Goal: Information Seeking & Learning: Find specific fact

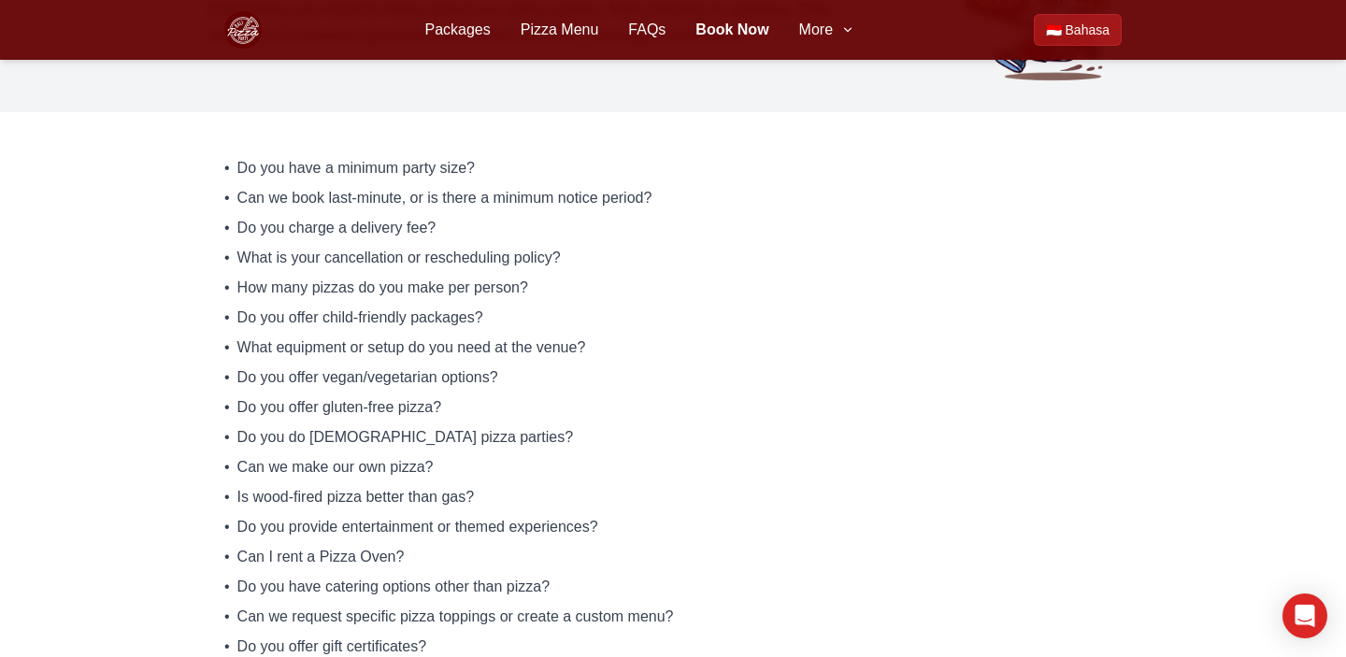
scroll to position [233, 0]
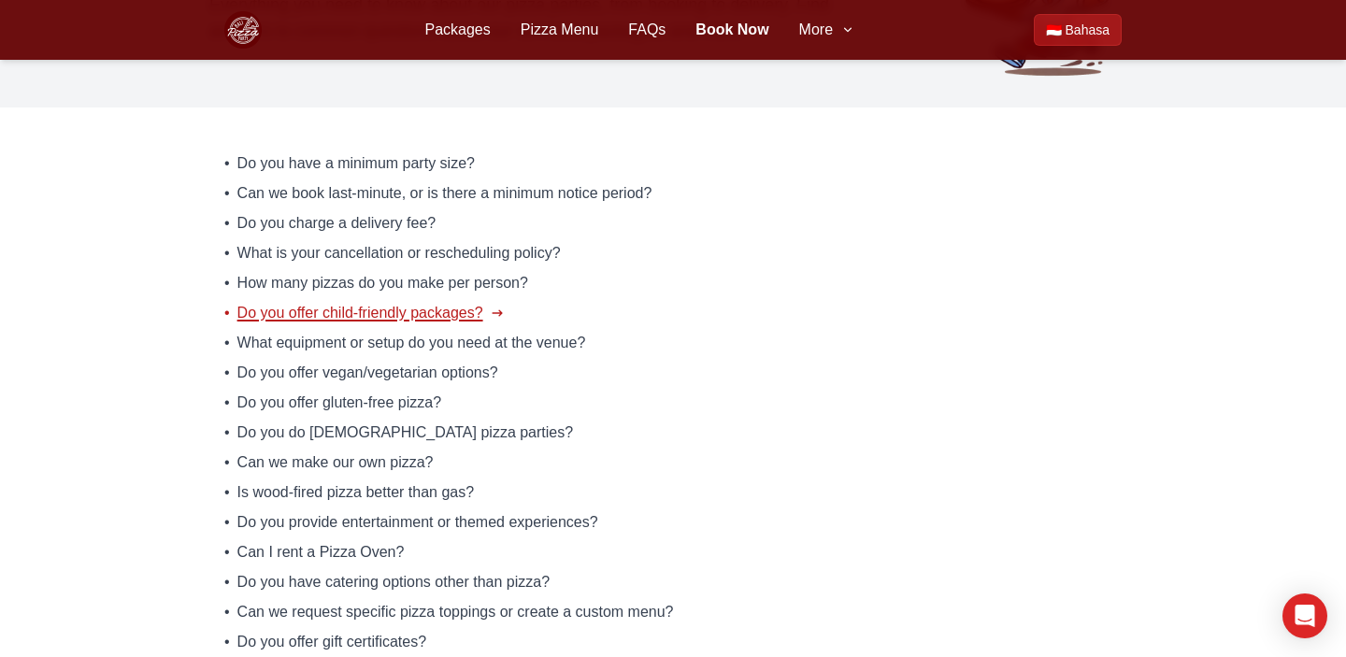
click at [435, 321] on span "Do you offer child-friendly packages?" at bounding box center [360, 313] width 246 height 22
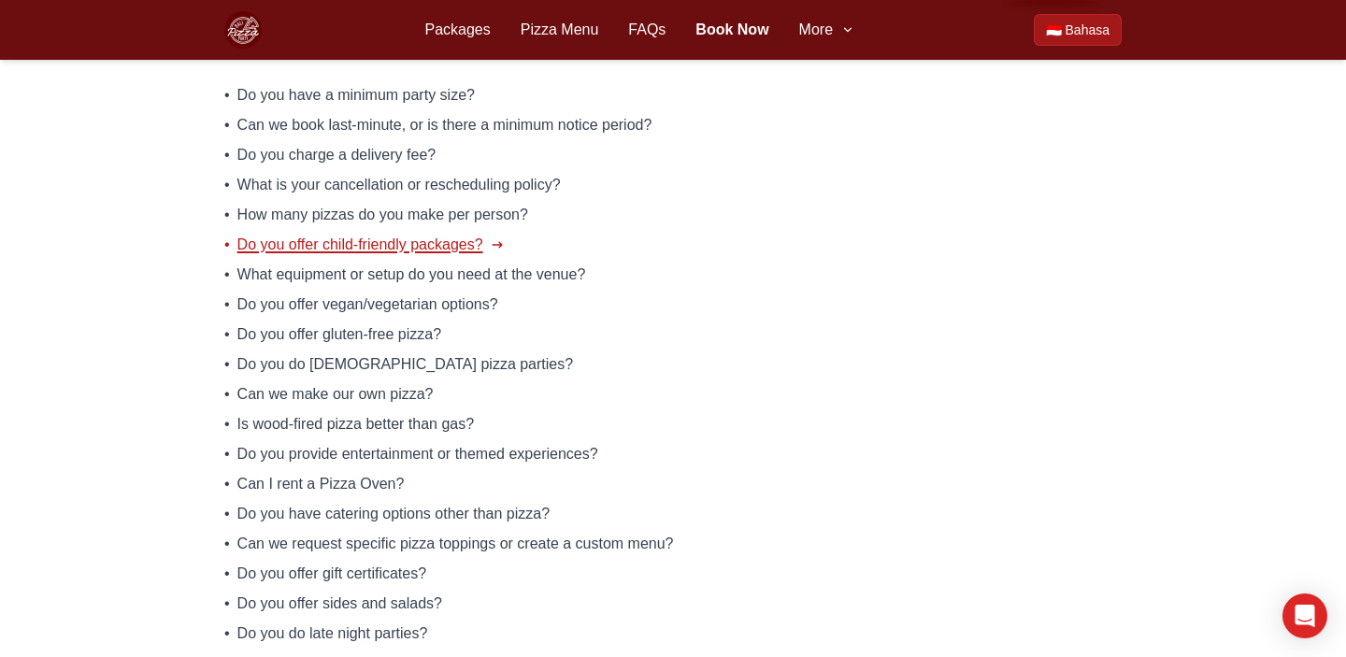
scroll to position [214, 0]
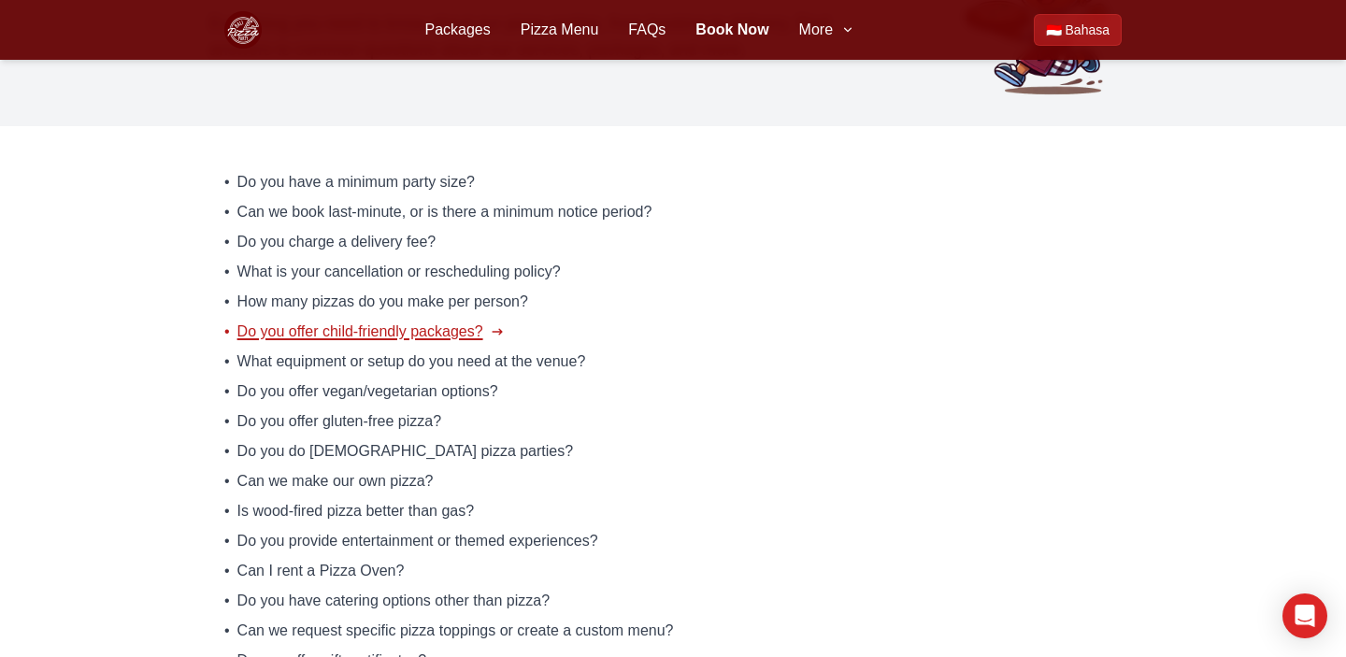
click at [443, 334] on span "Do you offer child-friendly packages?" at bounding box center [360, 332] width 246 height 22
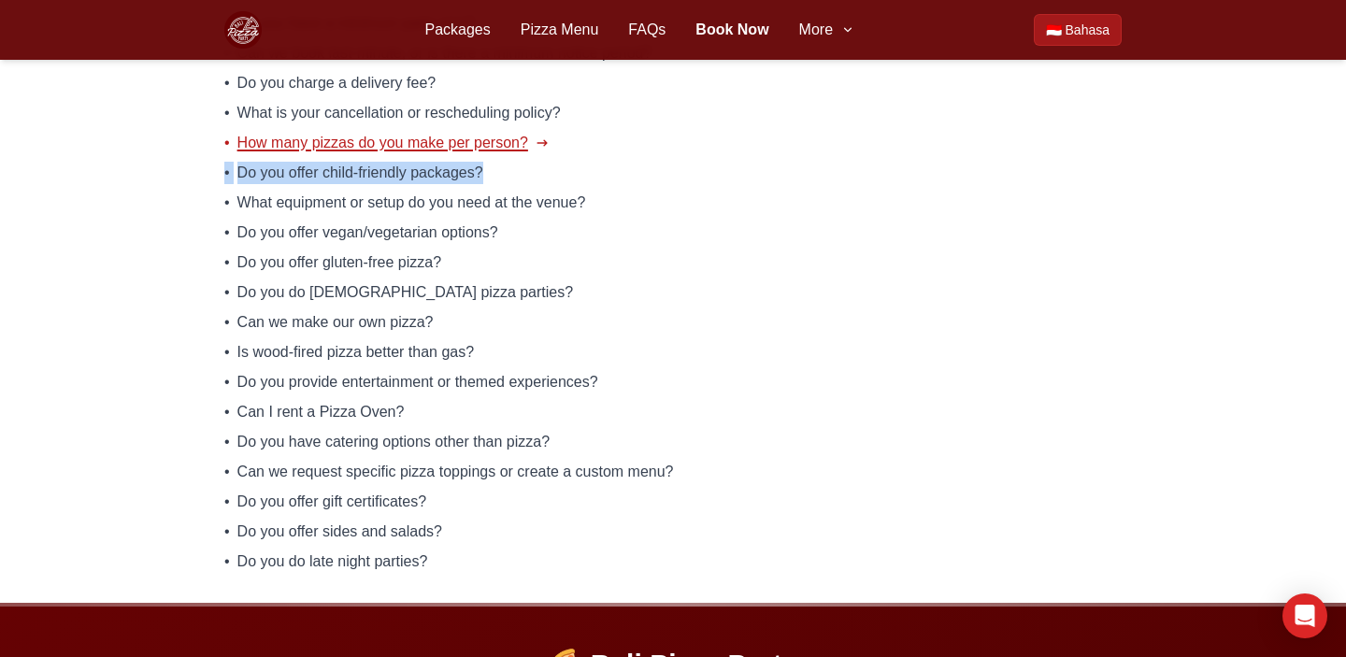
scroll to position [379, 0]
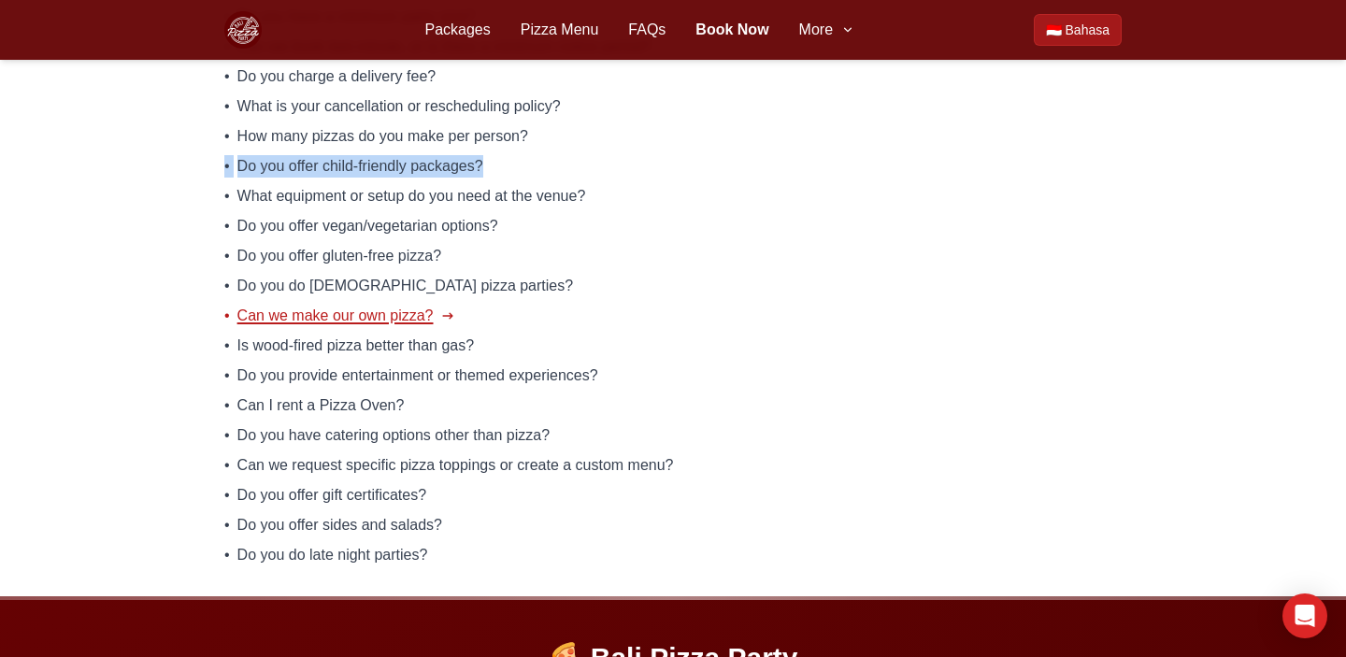
click at [407, 312] on span "Can we make our own pizza?" at bounding box center [335, 316] width 196 height 22
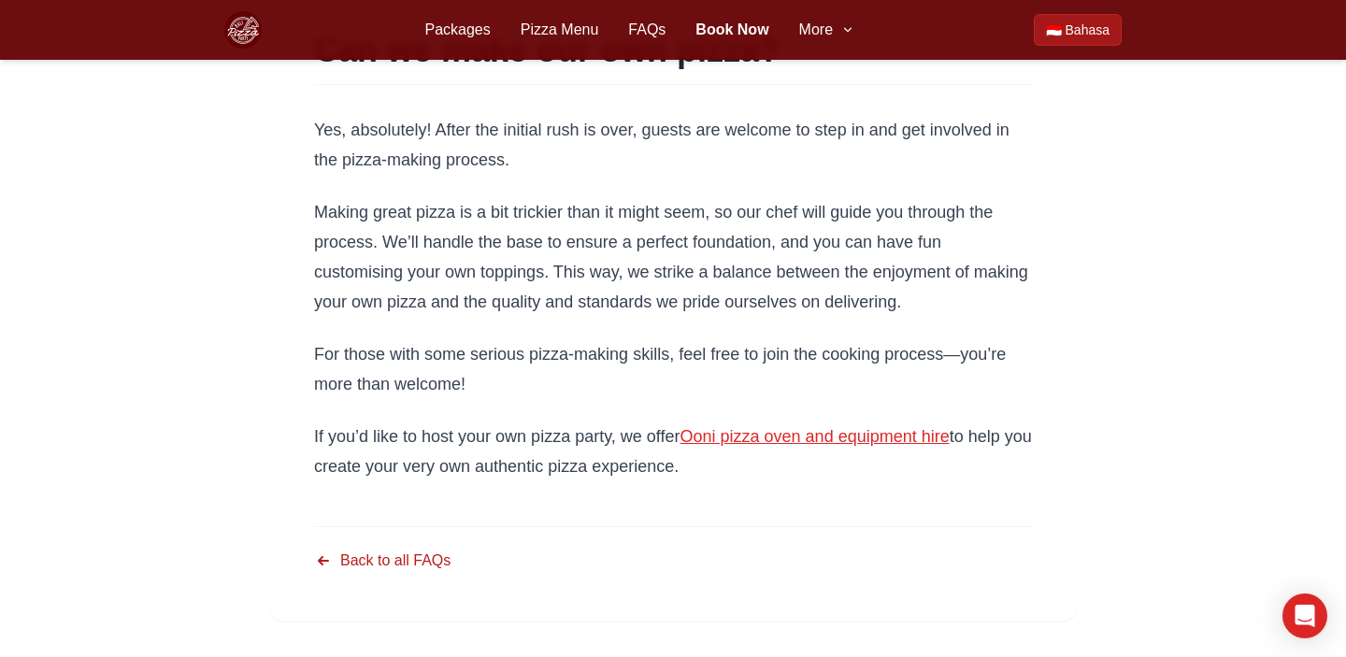
scroll to position [178, 0]
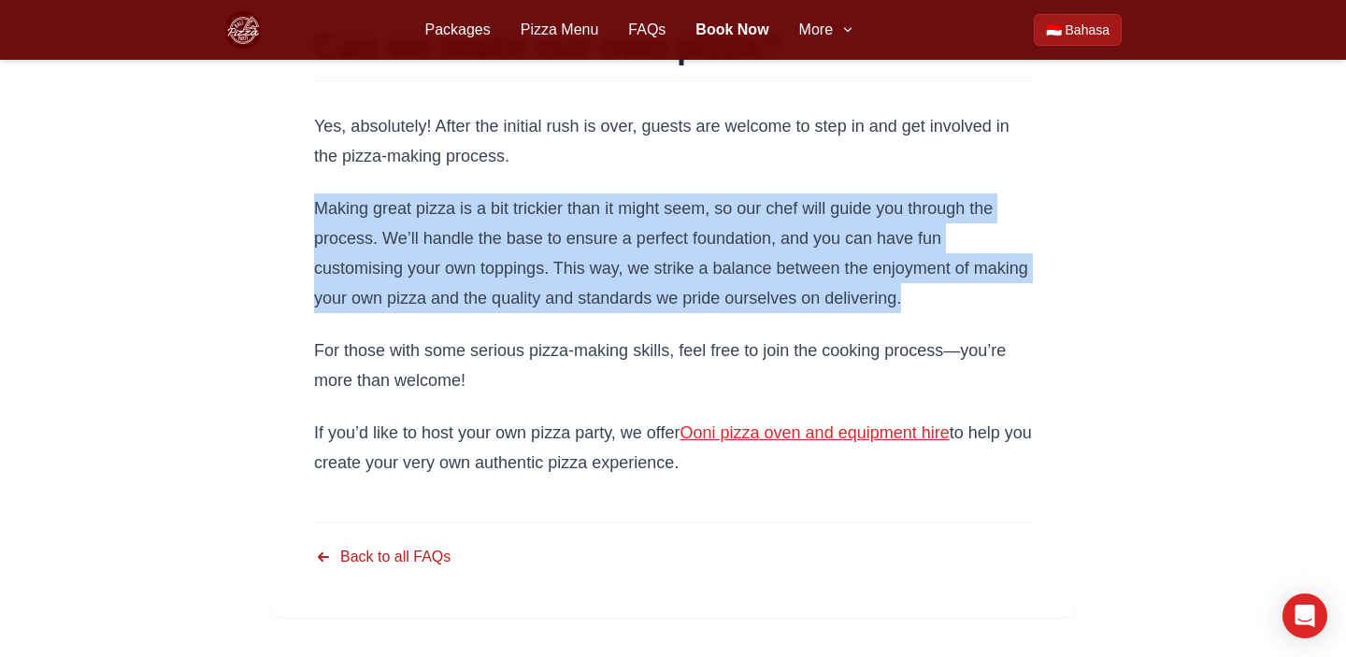
drag, startPoint x: 915, startPoint y: 305, endPoint x: 294, endPoint y: 221, distance: 626.2
click at [294, 221] on article "Can we make our own pizza? Yes, absolutely! After the initial rush is over, gue…" at bounding box center [672, 300] width 807 height 635
copy p "Making great pizza is a bit trickier than it might seem, so our chef will guide…"
